Goal: Task Accomplishment & Management: Manage account settings

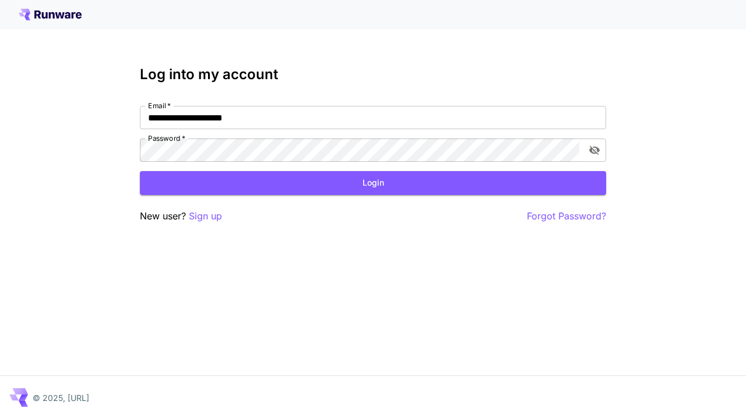
type input "**********"
click at [373, 183] on button "Login" at bounding box center [373, 183] width 466 height 24
